Goal: Check status: Check status

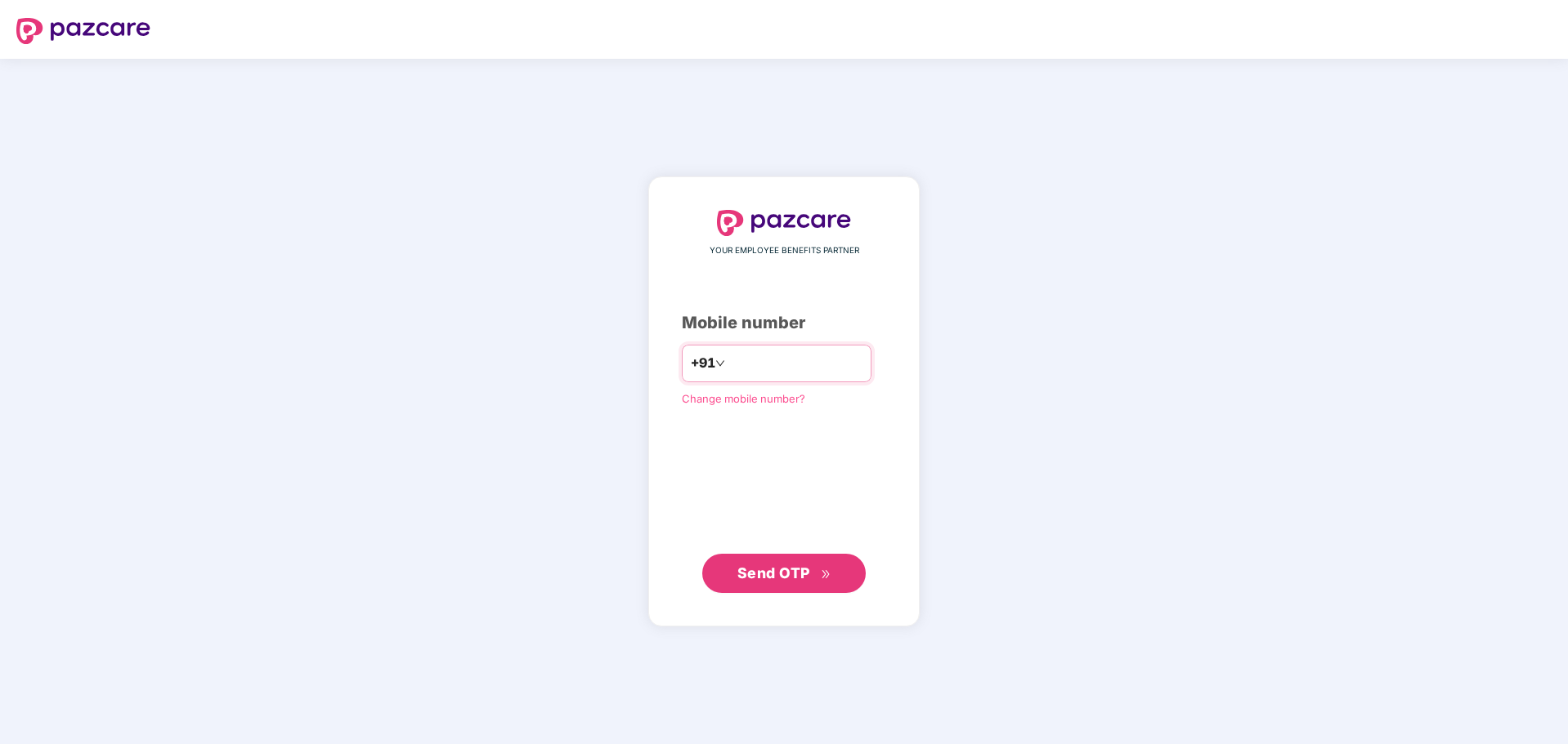
click at [768, 361] on input "number" at bounding box center [795, 363] width 134 height 26
type input "**********"
click at [750, 572] on span "Send OTP" at bounding box center [774, 571] width 73 height 17
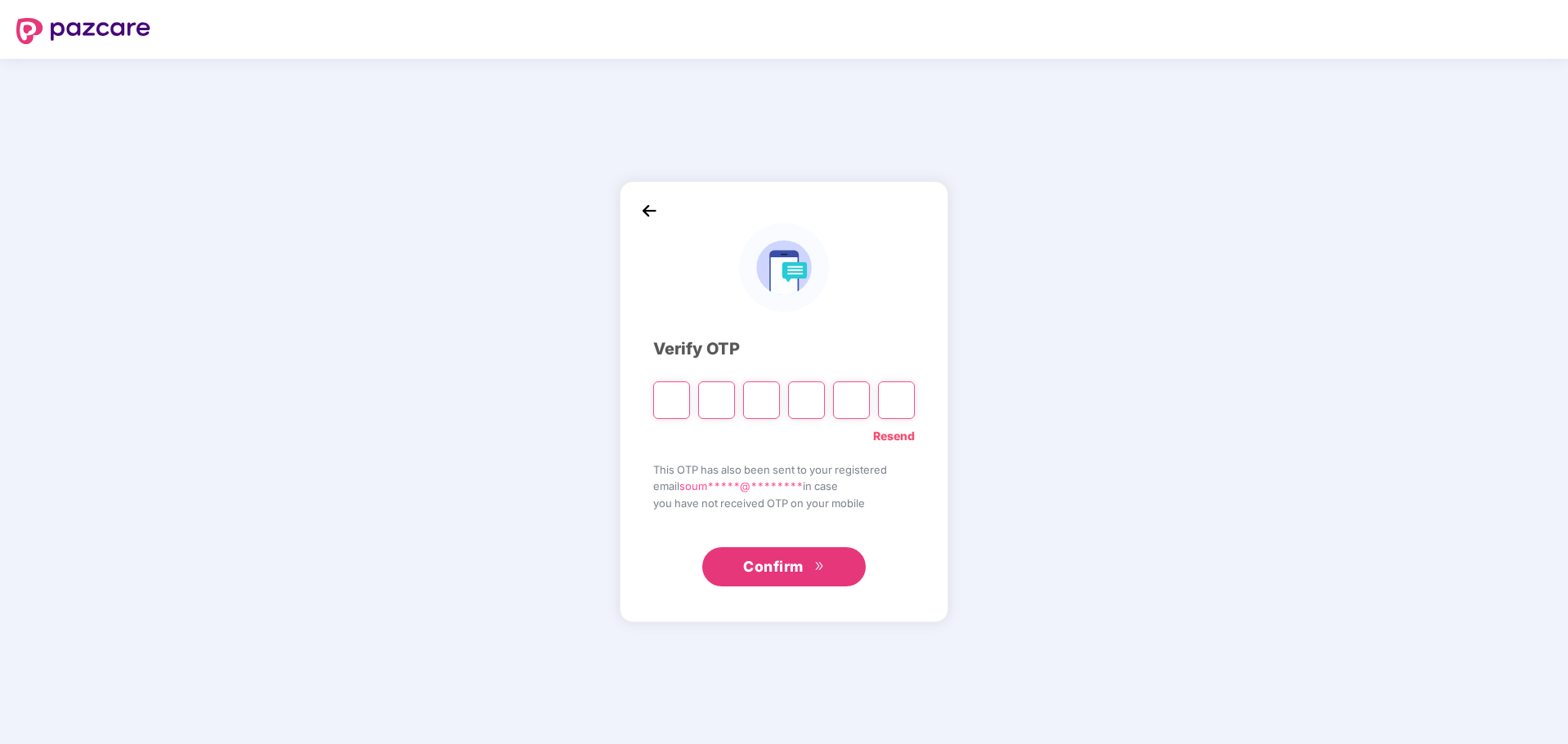
type input "*"
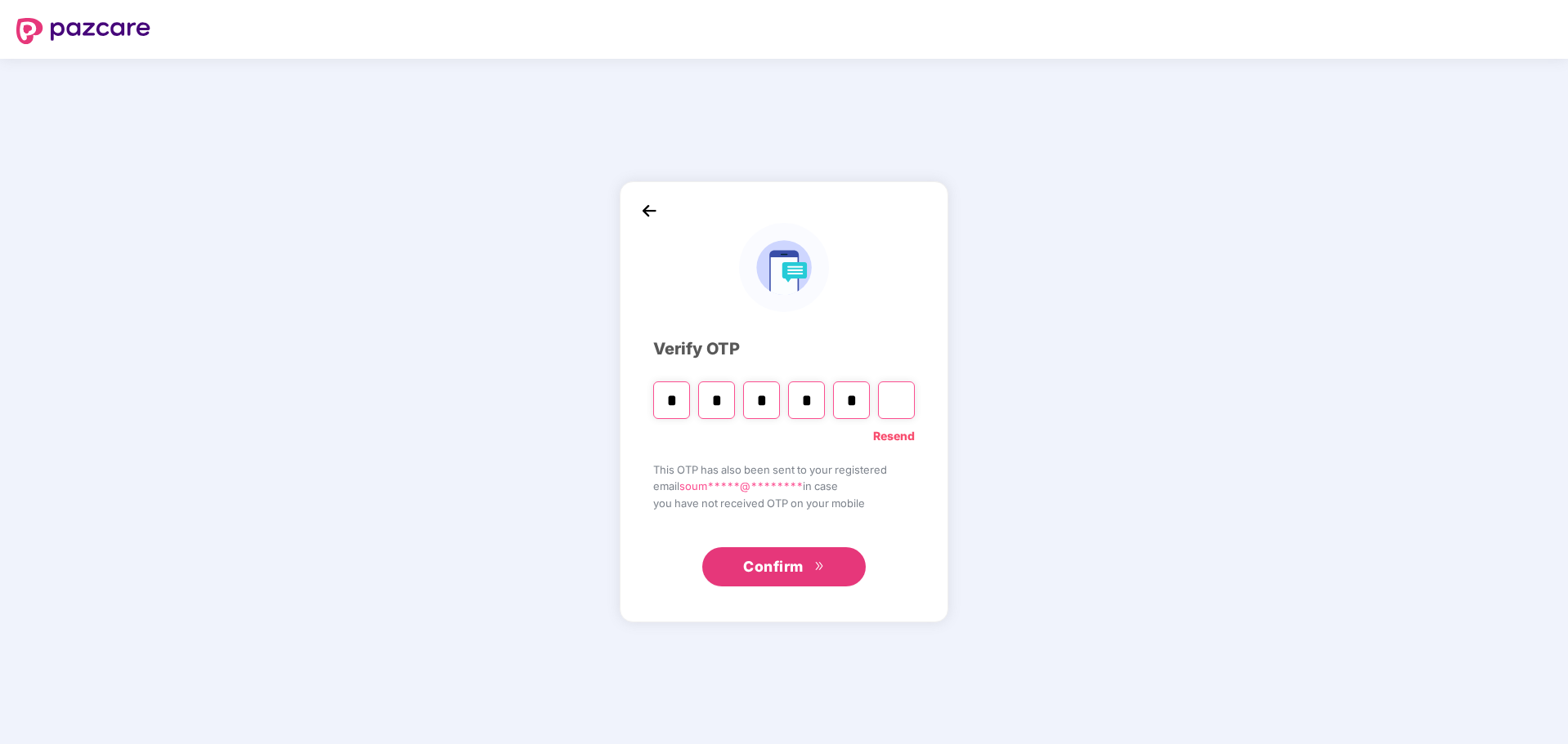
type input "*"
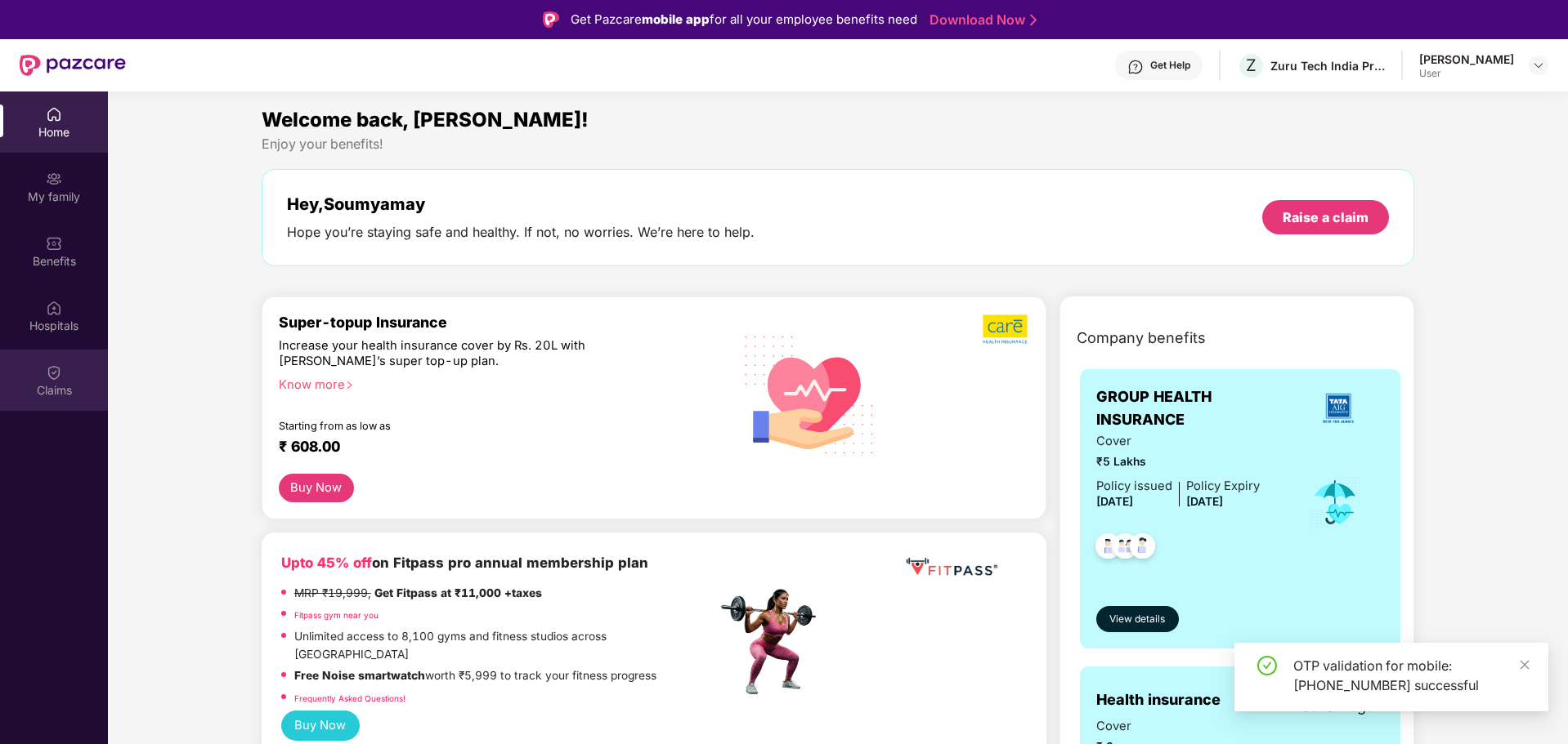
click at [43, 380] on div "Claims" at bounding box center [53, 380] width 108 height 61
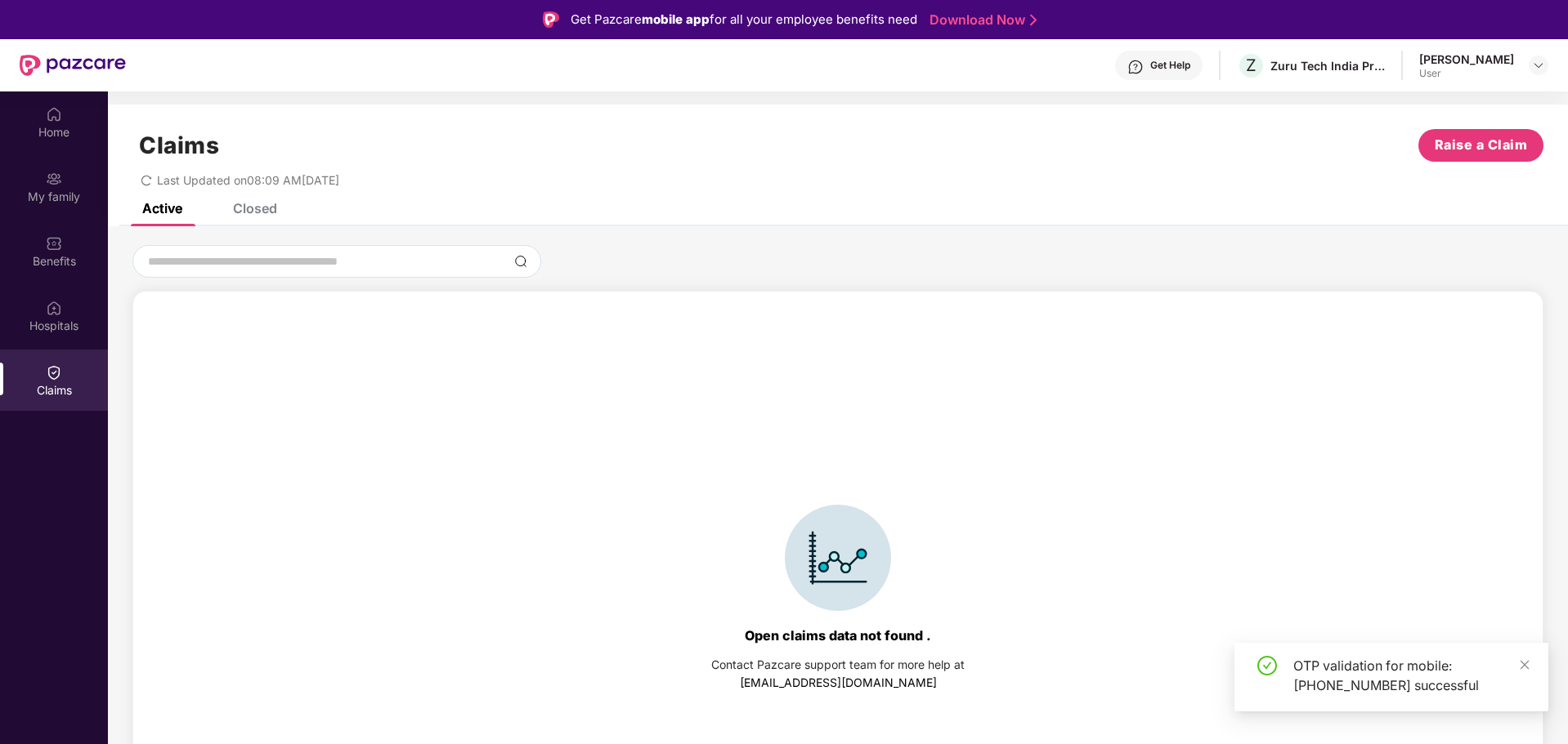
click at [249, 213] on div "Closed" at bounding box center [256, 208] width 45 height 16
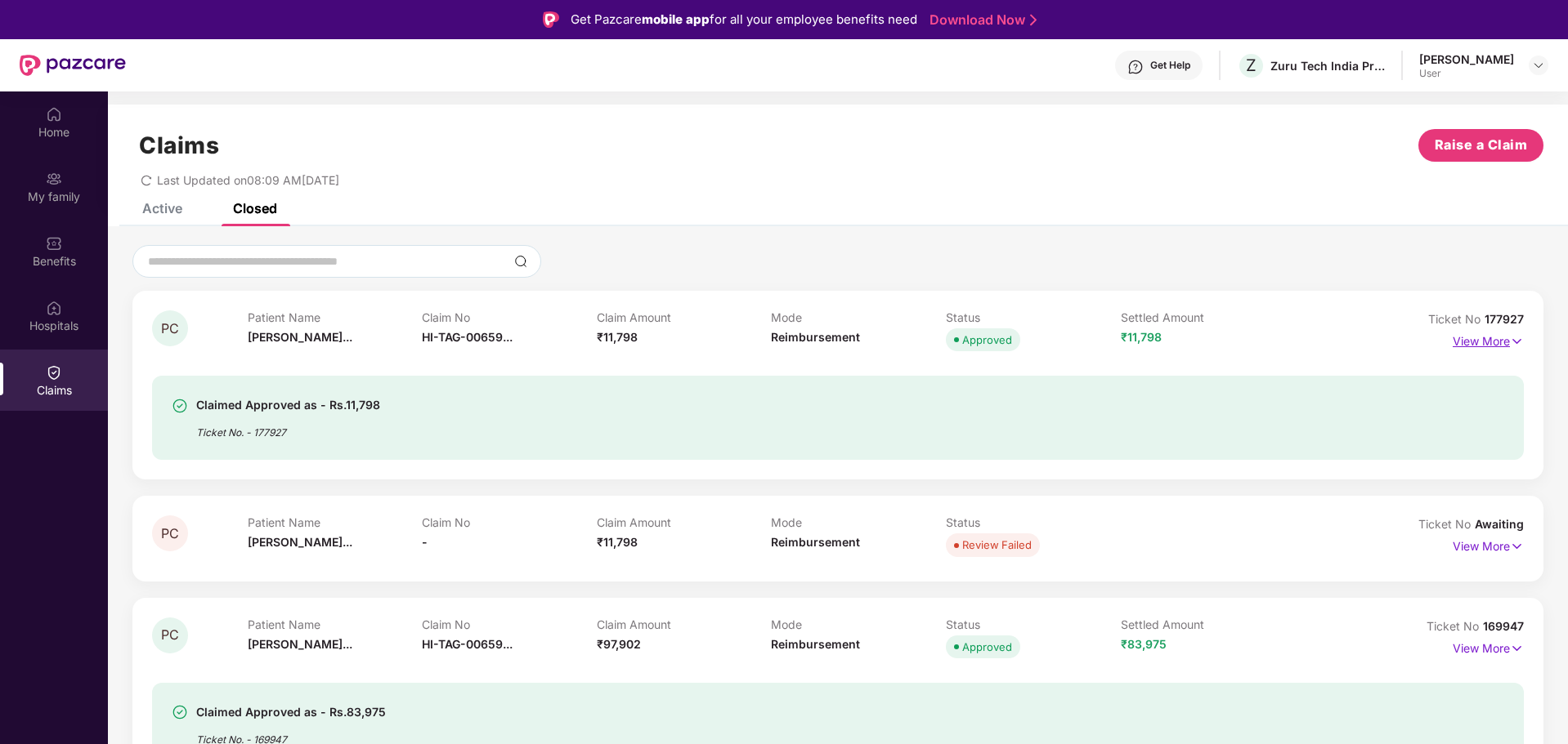
click at [1479, 344] on p "View More" at bounding box center [1488, 339] width 71 height 22
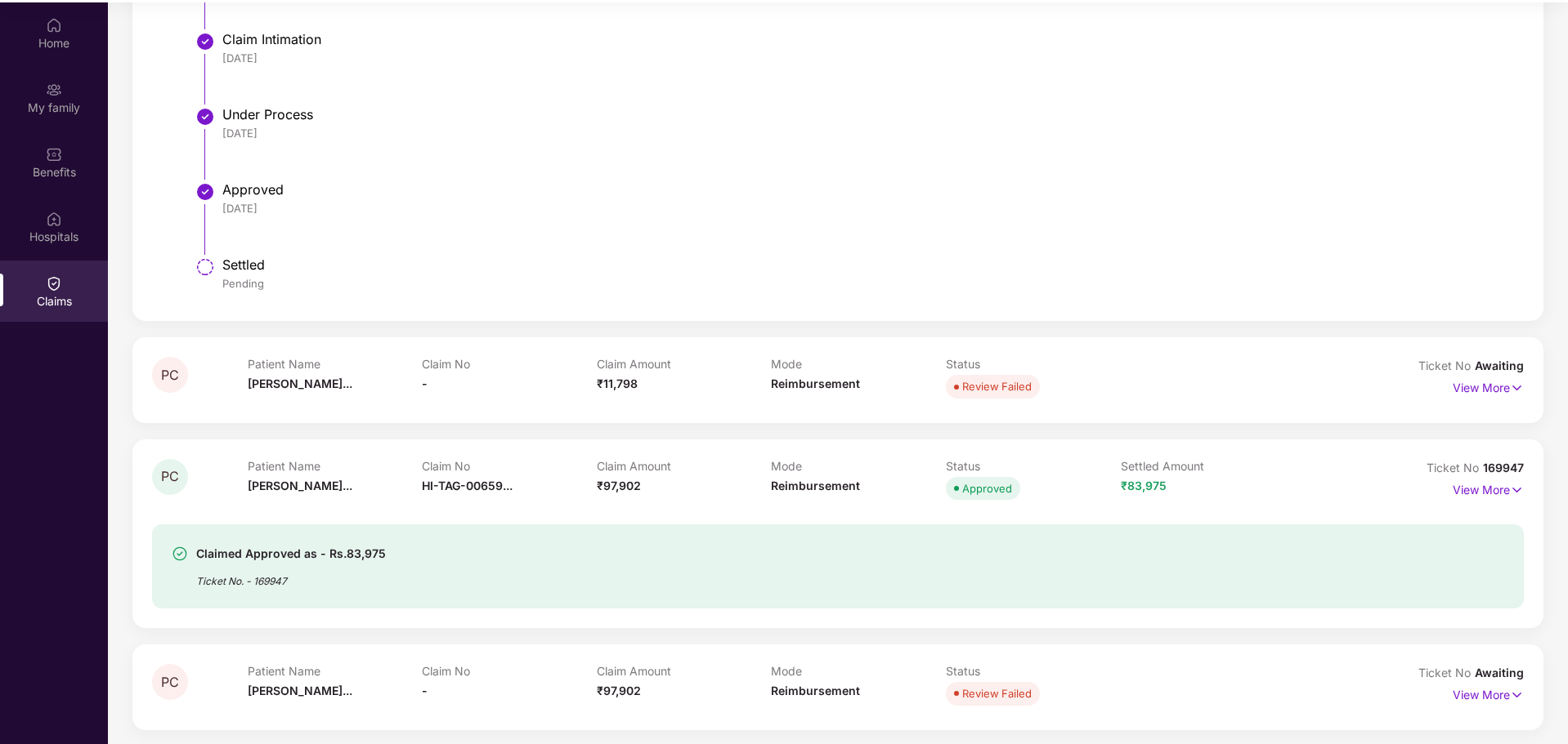
scroll to position [92, 0]
click at [1499, 489] on p "View More" at bounding box center [1488, 485] width 71 height 22
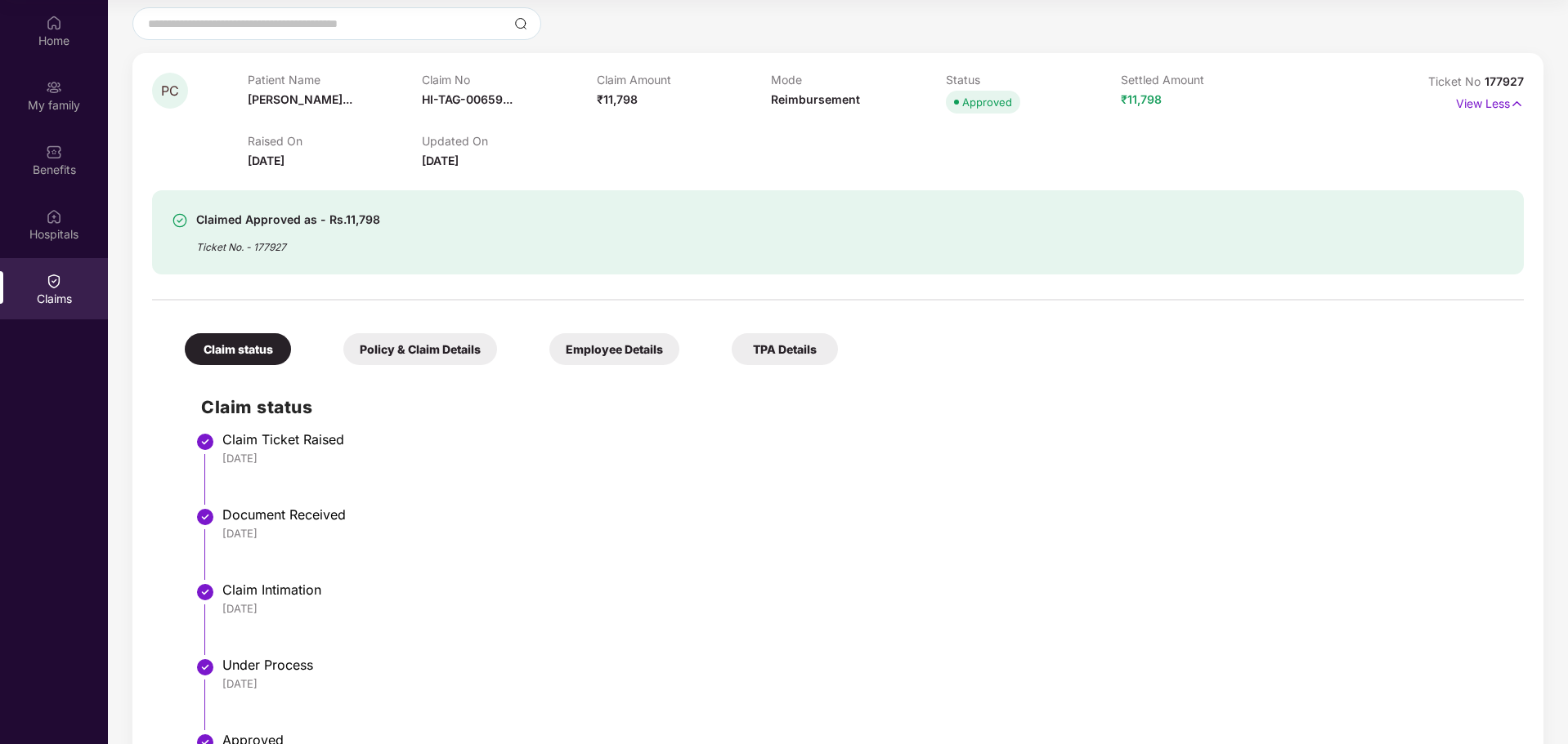
scroll to position [0, 0]
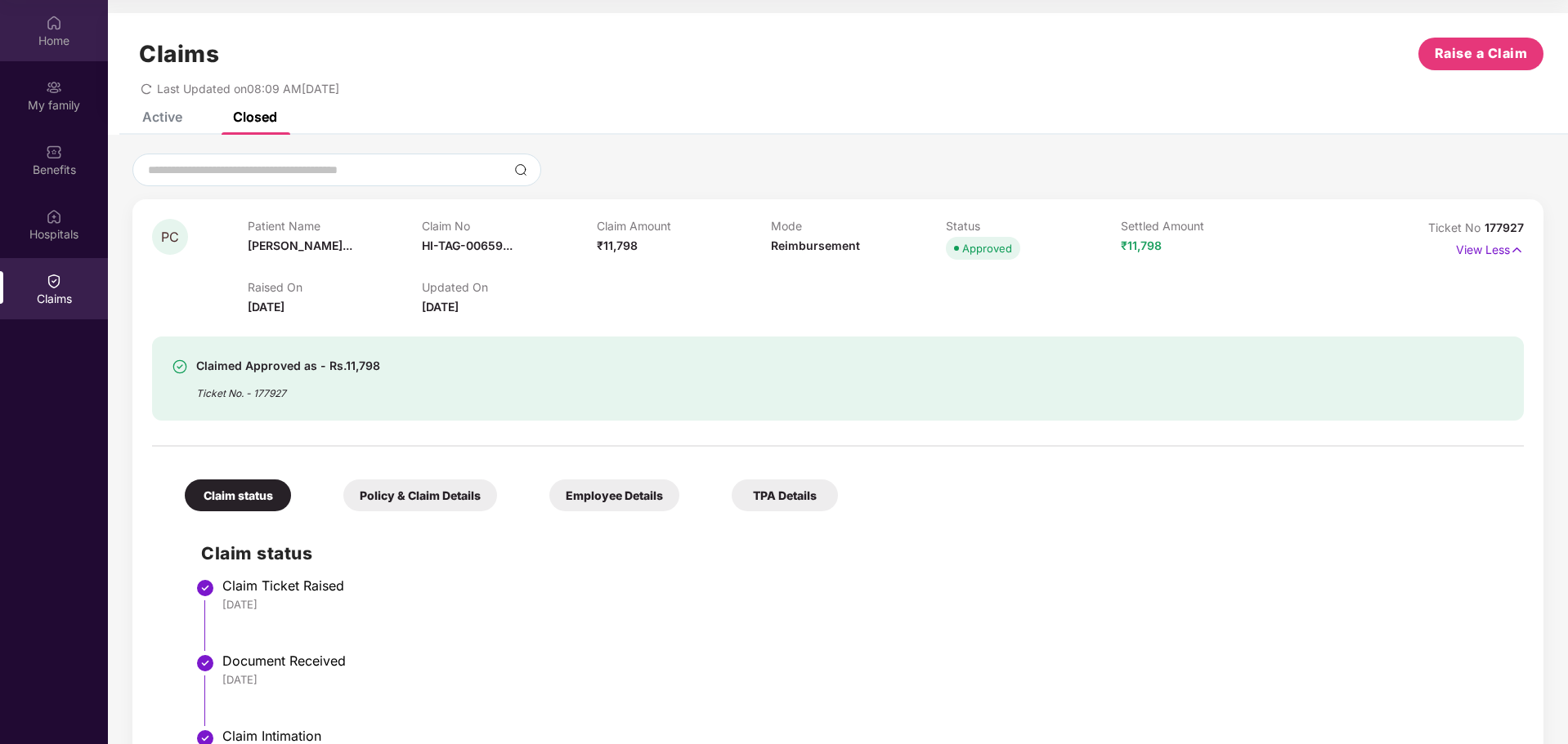
click at [45, 35] on div "Home" at bounding box center [53, 41] width 108 height 16
